Goal: Information Seeking & Learning: Check status

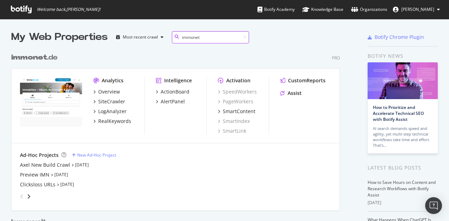
scroll to position [324, 328]
type input "immonet"
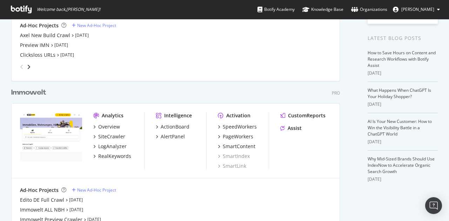
scroll to position [163, 0]
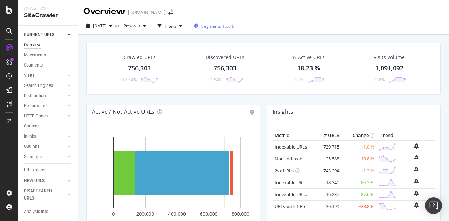
click at [229, 21] on div "Segments 2025-08-19" at bounding box center [215, 26] width 42 height 11
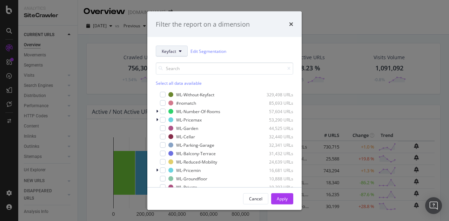
click at [175, 50] on span "Keyfact" at bounding box center [169, 51] width 14 height 6
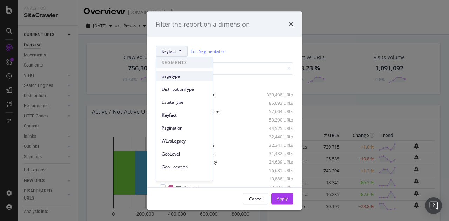
click at [177, 79] on span "pagetype" at bounding box center [184, 76] width 45 height 6
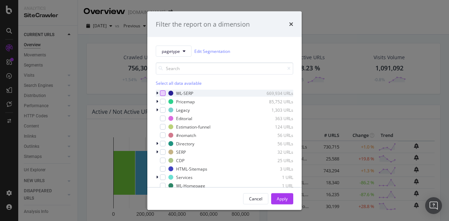
click at [163, 92] on div "modal" at bounding box center [163, 93] width 6 height 6
click at [284, 198] on div "Apply" at bounding box center [282, 199] width 11 height 6
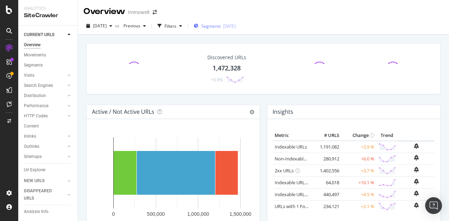
click at [219, 30] on div "Segments [DATE]" at bounding box center [215, 26] width 42 height 11
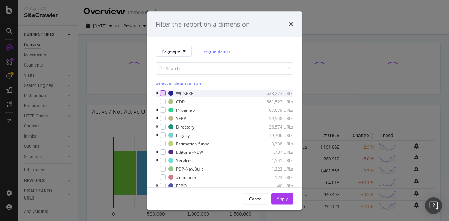
click at [162, 92] on div "modal" at bounding box center [163, 93] width 6 height 6
click at [281, 199] on div "Apply" at bounding box center [282, 199] width 11 height 6
